Goal: Check status: Check status

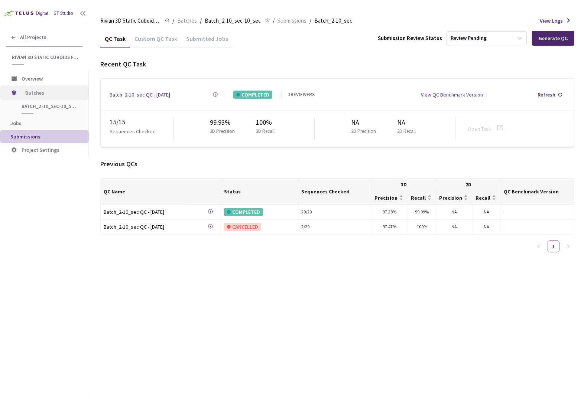
click at [39, 92] on span "Batches" at bounding box center [50, 92] width 51 height 15
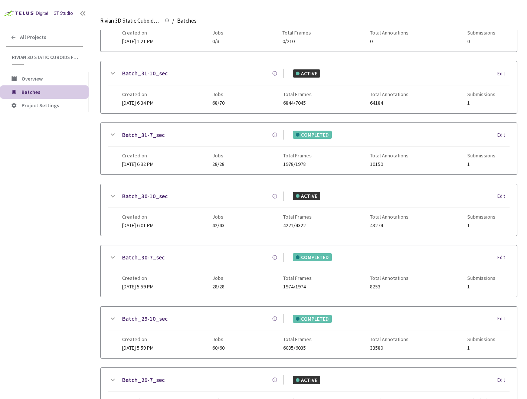
scroll to position [413, 0]
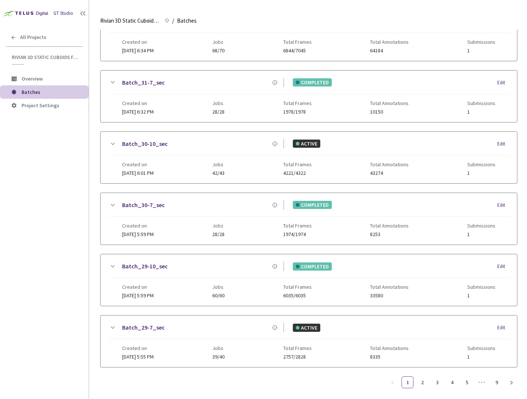
click at [460, 380] on ul "1 2 3 4 5 ••• 9" at bounding box center [452, 383] width 131 height 12
click at [452, 377] on link "4" at bounding box center [452, 382] width 11 height 11
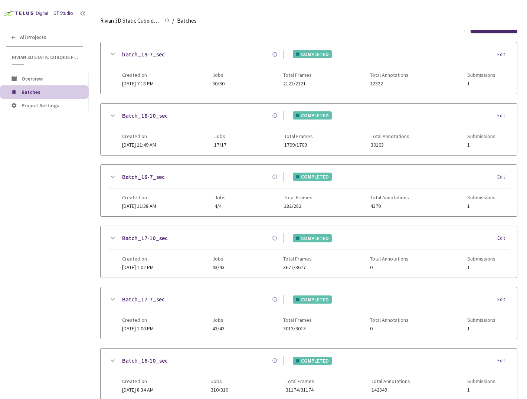
scroll to position [6, 0]
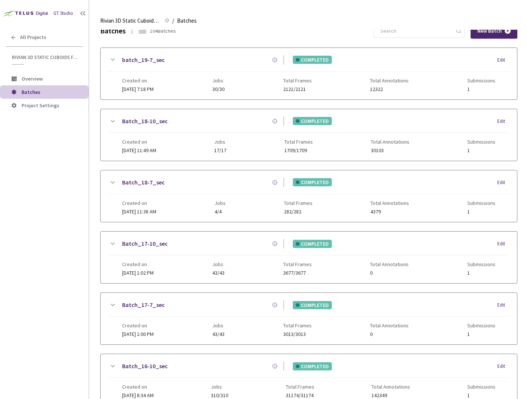
click at [155, 123] on link "Batch_18-10_sec" at bounding box center [145, 121] width 46 height 9
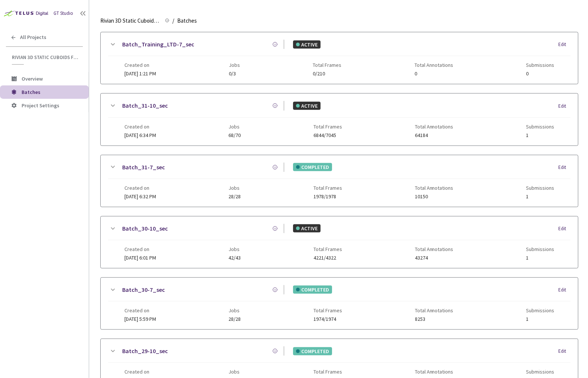
scroll to position [380, 0]
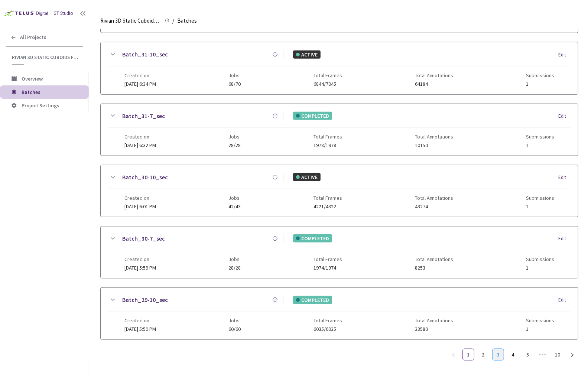
click at [502, 350] on link "3" at bounding box center [498, 354] width 11 height 11
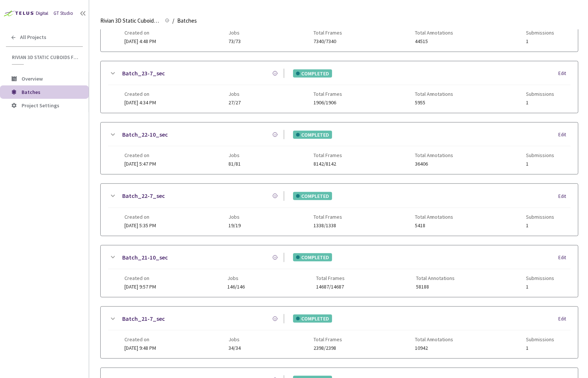
scroll to position [196, 0]
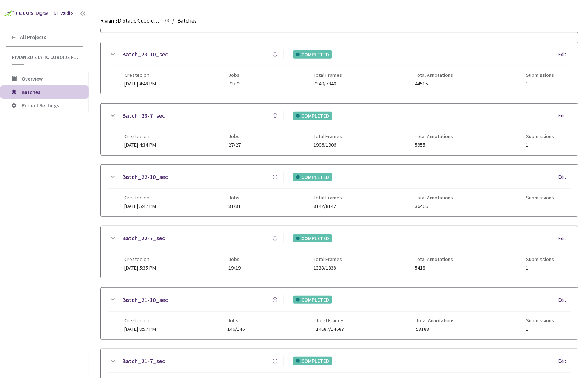
click at [113, 114] on icon at bounding box center [113, 115] width 4 height 2
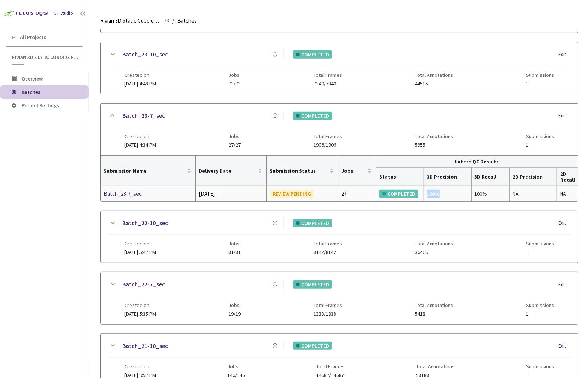
drag, startPoint x: 447, startPoint y: 191, endPoint x: 428, endPoint y: 188, distance: 19.9
click at [428, 188] on td "100%" at bounding box center [448, 193] width 48 height 15
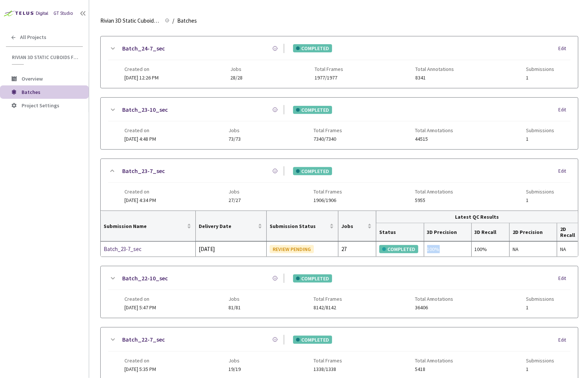
scroll to position [98, 0]
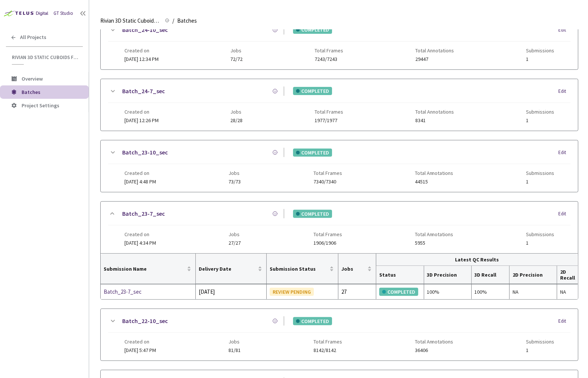
click at [110, 148] on icon at bounding box center [112, 152] width 9 height 9
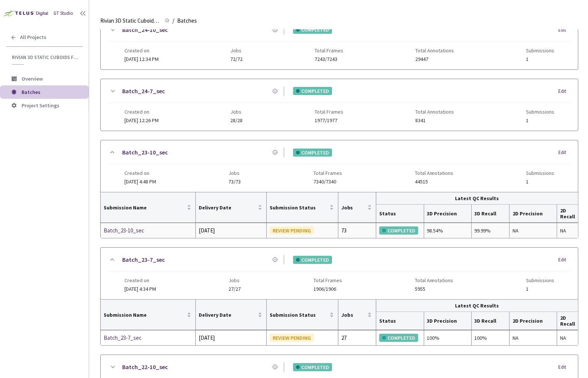
click at [434, 228] on div "98.54%" at bounding box center [447, 231] width 41 height 8
copy div "98.54"
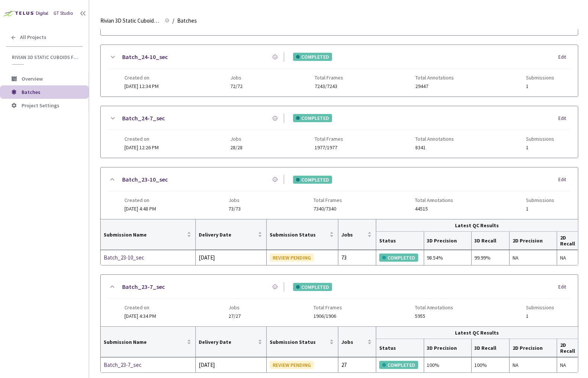
click at [113, 115] on icon at bounding box center [112, 118] width 9 height 9
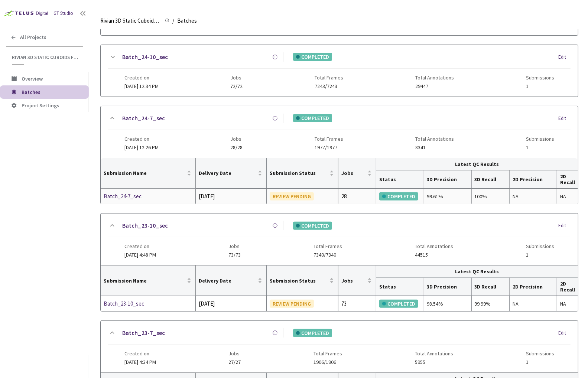
click at [447, 197] on div "99.61%" at bounding box center [447, 196] width 41 height 8
drag, startPoint x: 449, startPoint y: 195, endPoint x: 427, endPoint y: 193, distance: 22.1
click at [427, 193] on td "99.61%" at bounding box center [448, 196] width 48 height 15
copy div "99.61%"
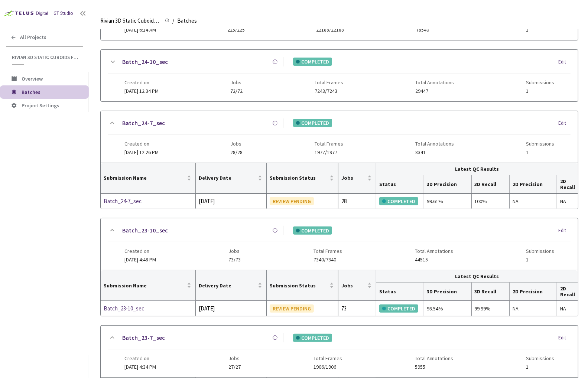
click at [114, 64] on icon at bounding box center [112, 62] width 9 height 9
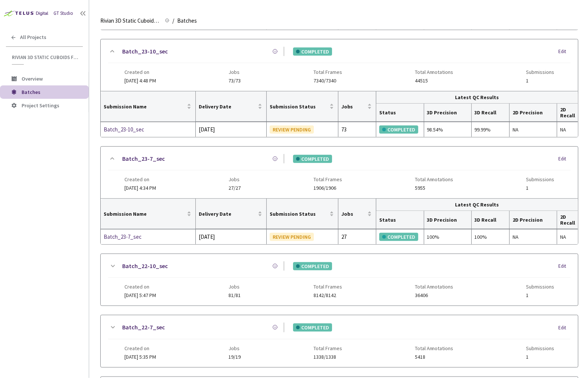
scroll to position [555, 0]
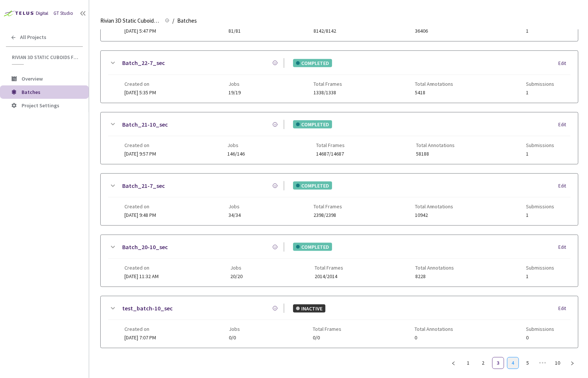
click at [510, 358] on link "4" at bounding box center [512, 363] width 11 height 11
